Goal: Navigation & Orientation: Find specific page/section

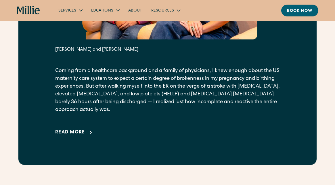
scroll to position [331, 0]
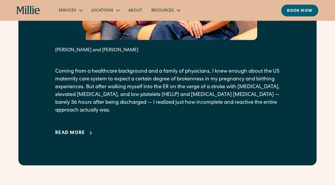
click at [138, 10] on link "About" at bounding box center [135, 9] width 23 height 9
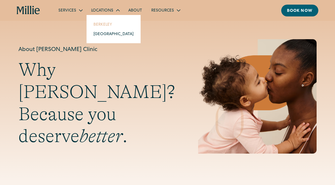
click at [104, 26] on link "Berkeley" at bounding box center [114, 24] width 50 height 9
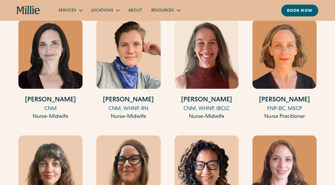
scroll to position [772, 0]
